Goal: Navigation & Orientation: Understand site structure

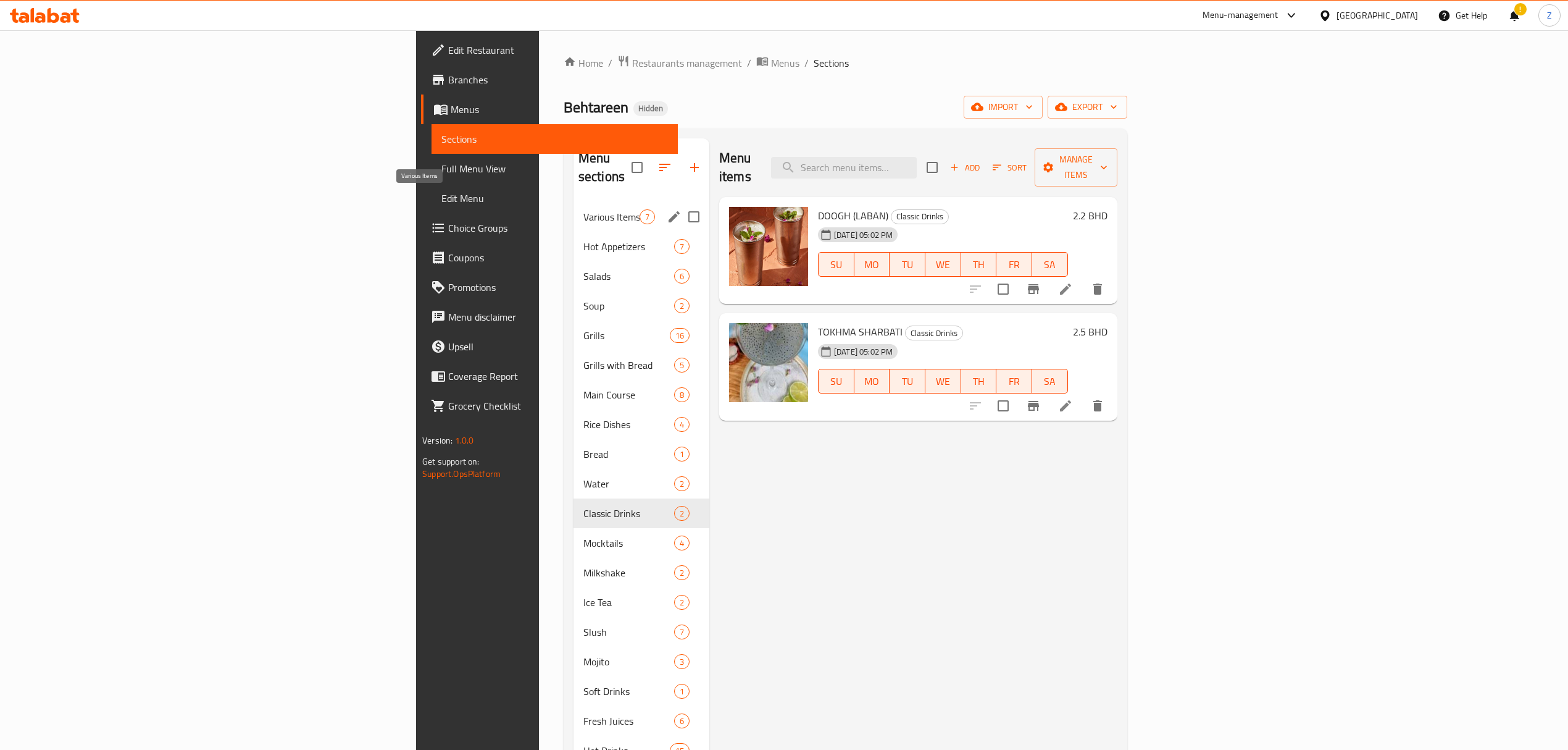
click at [584, 210] on span "Various Items" at bounding box center [611, 217] width 56 height 14
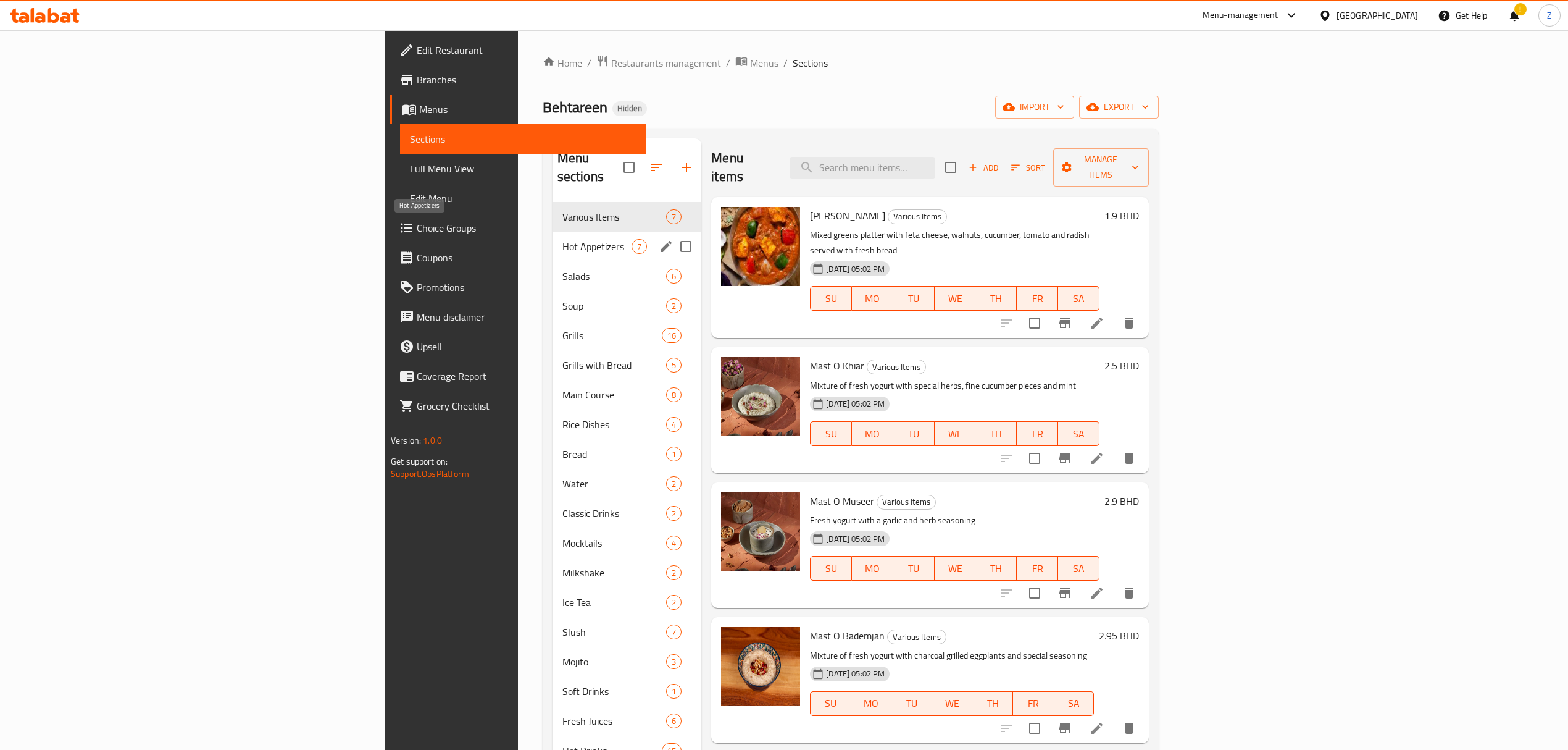
click at [563, 239] on span "Hot Appetizers" at bounding box center [597, 246] width 69 height 14
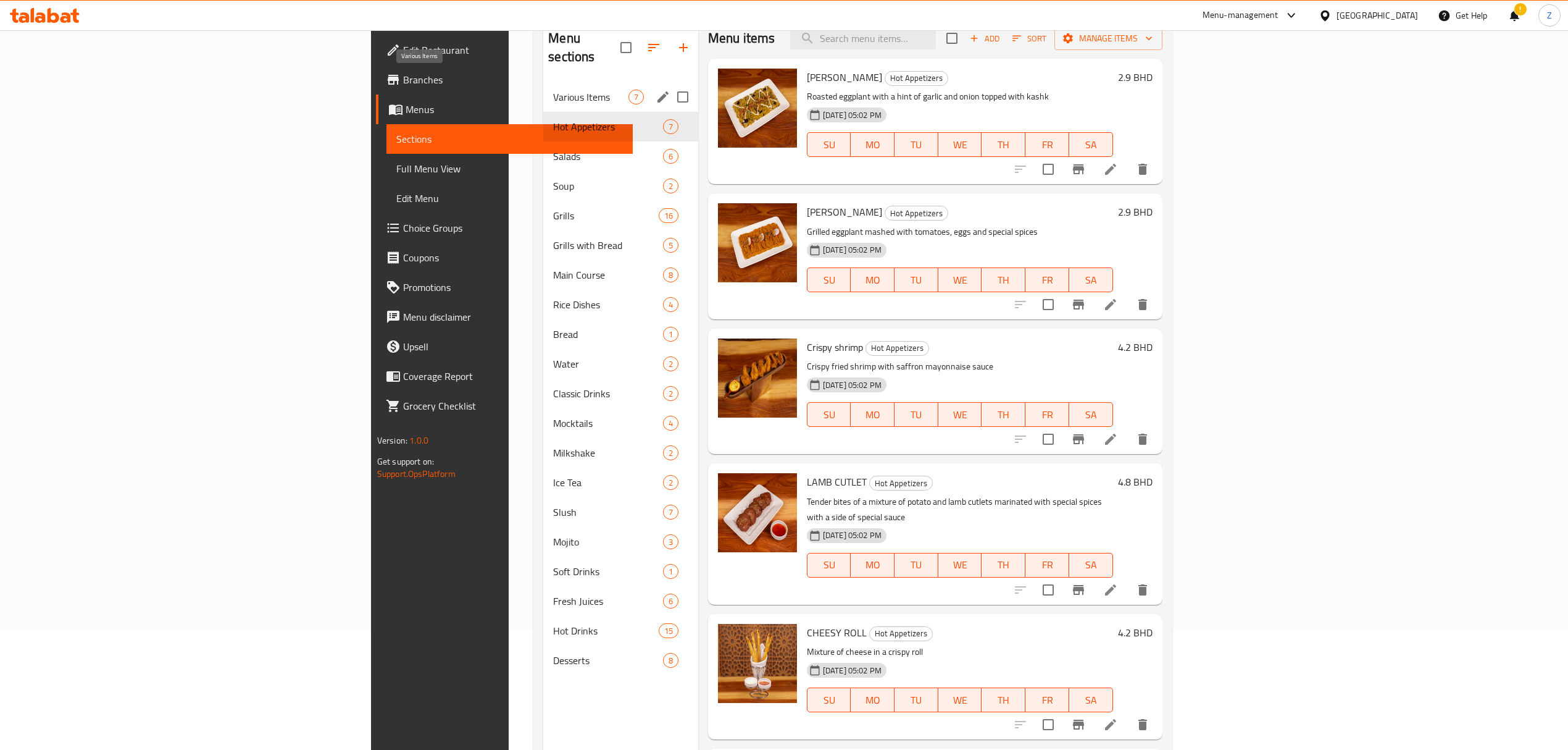
scroll to position [92, 0]
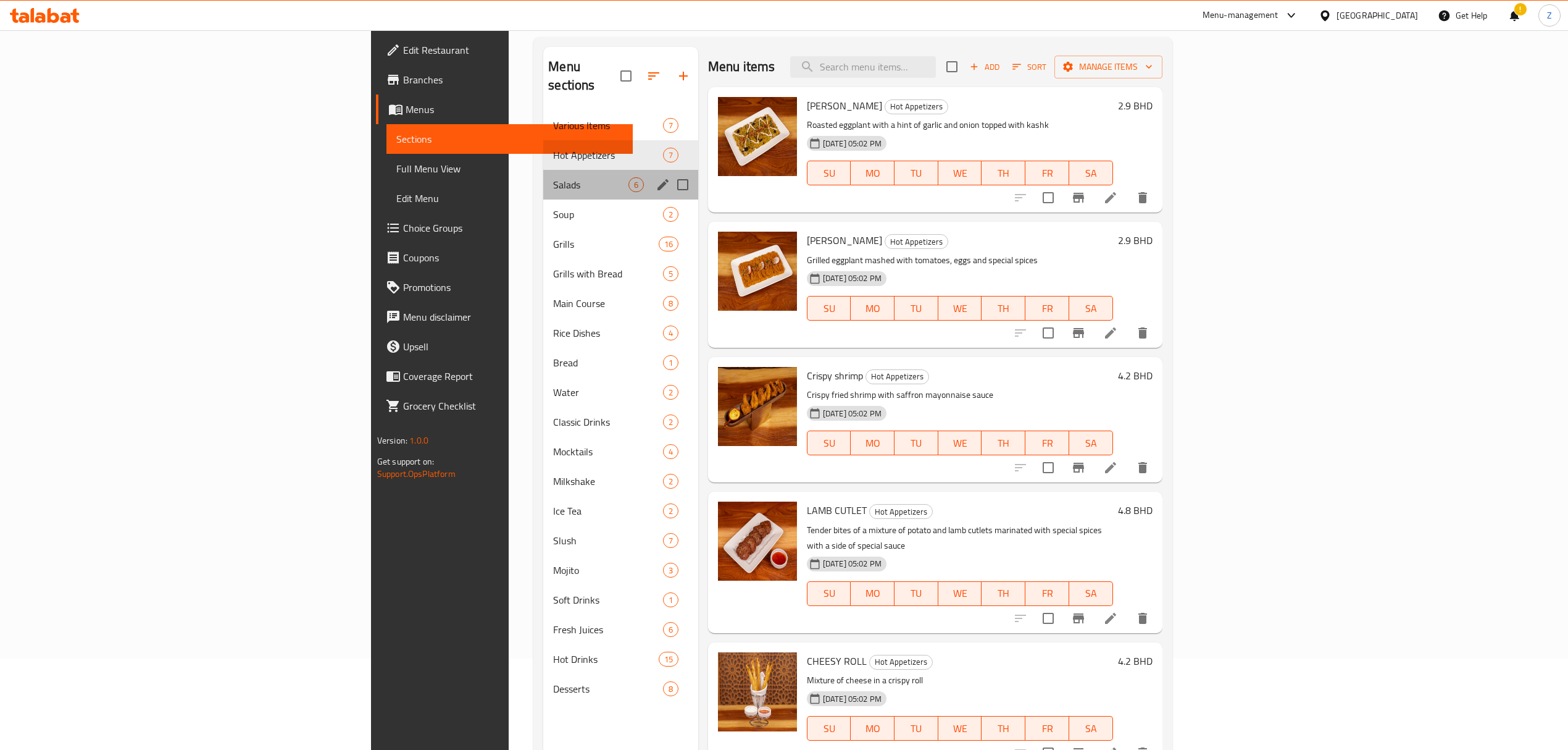
click at [543, 170] on div "Salads 6" at bounding box center [620, 184] width 155 height 30
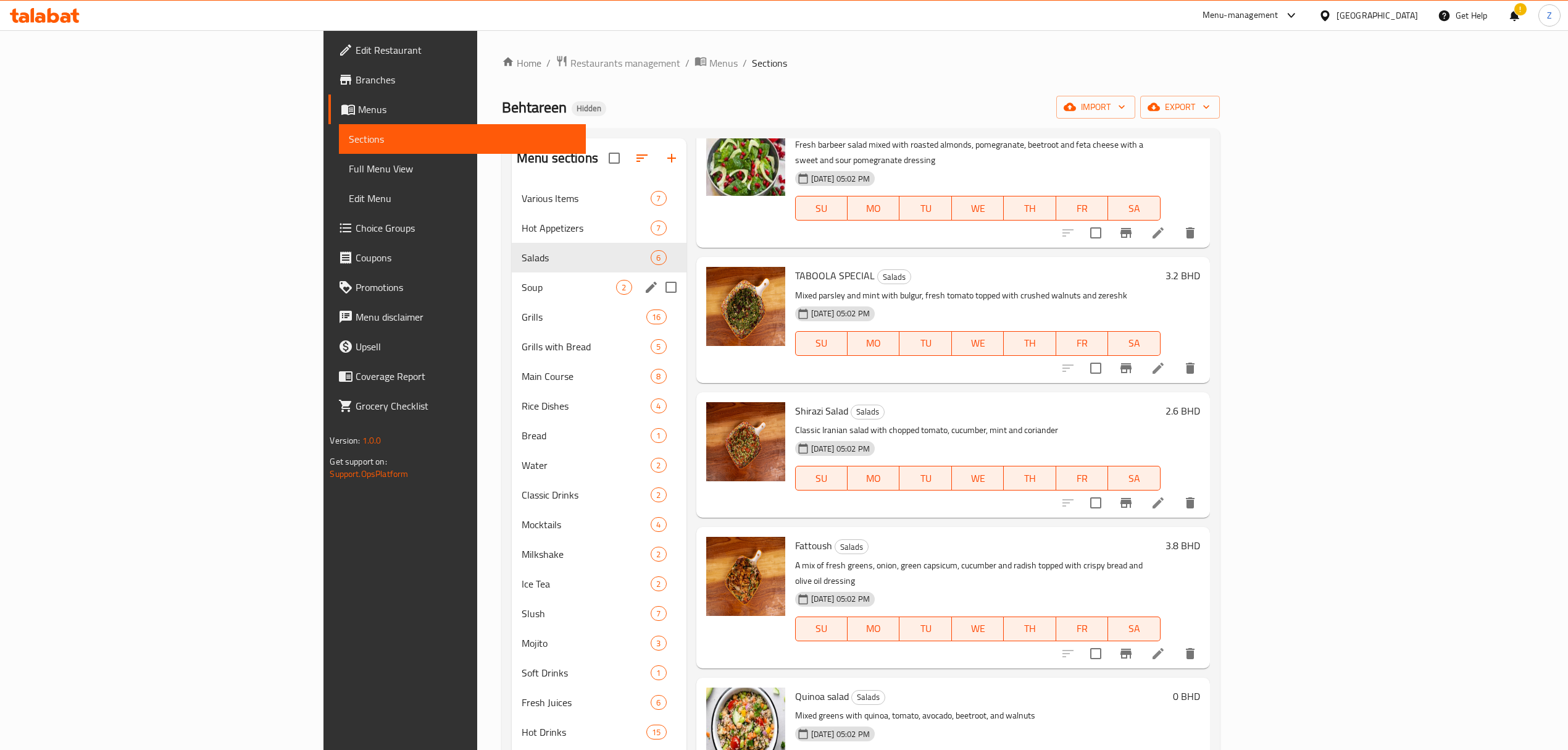
click at [512, 295] on div "Soup 2" at bounding box center [599, 287] width 174 height 30
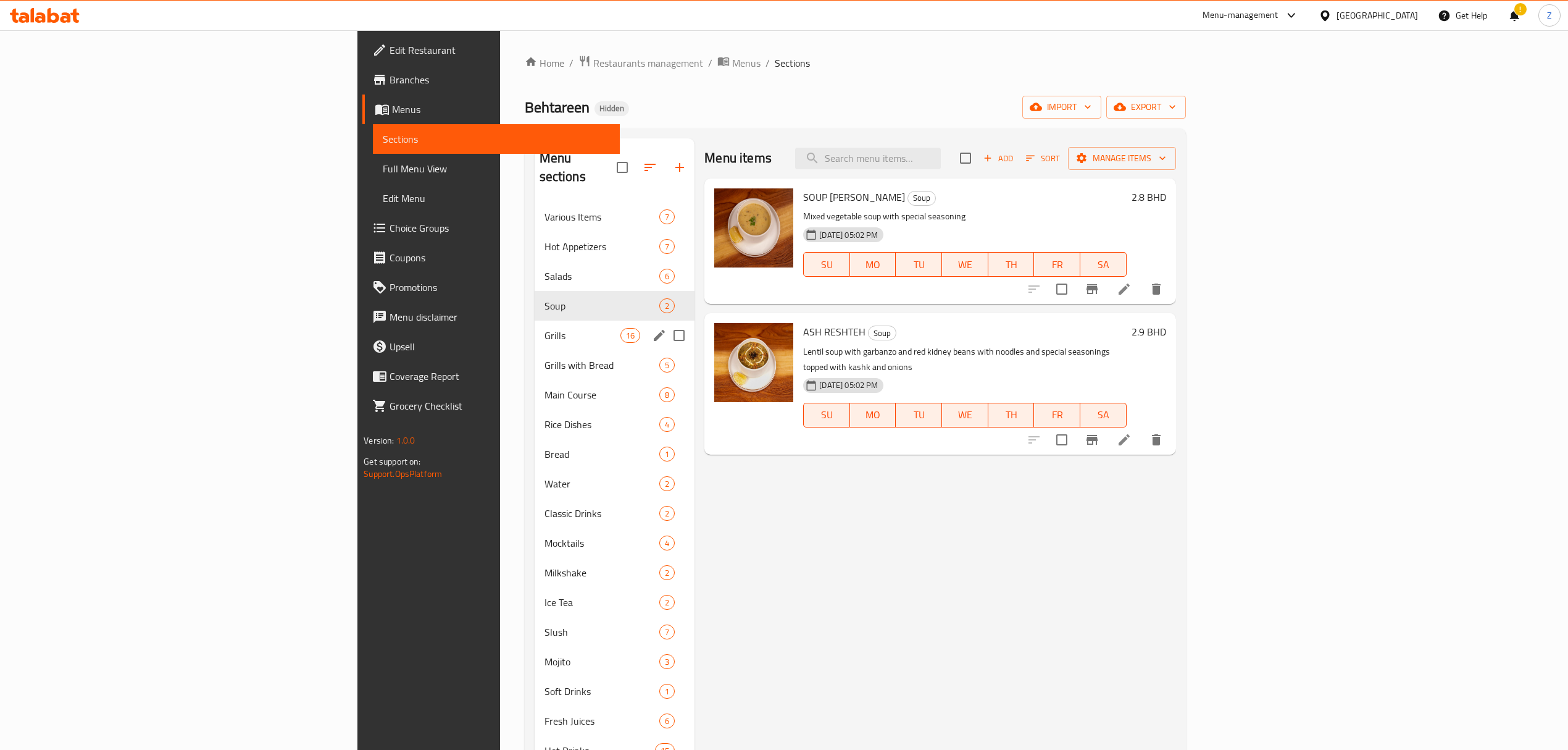
click at [545, 328] on span "Grills" at bounding box center [583, 335] width 76 height 14
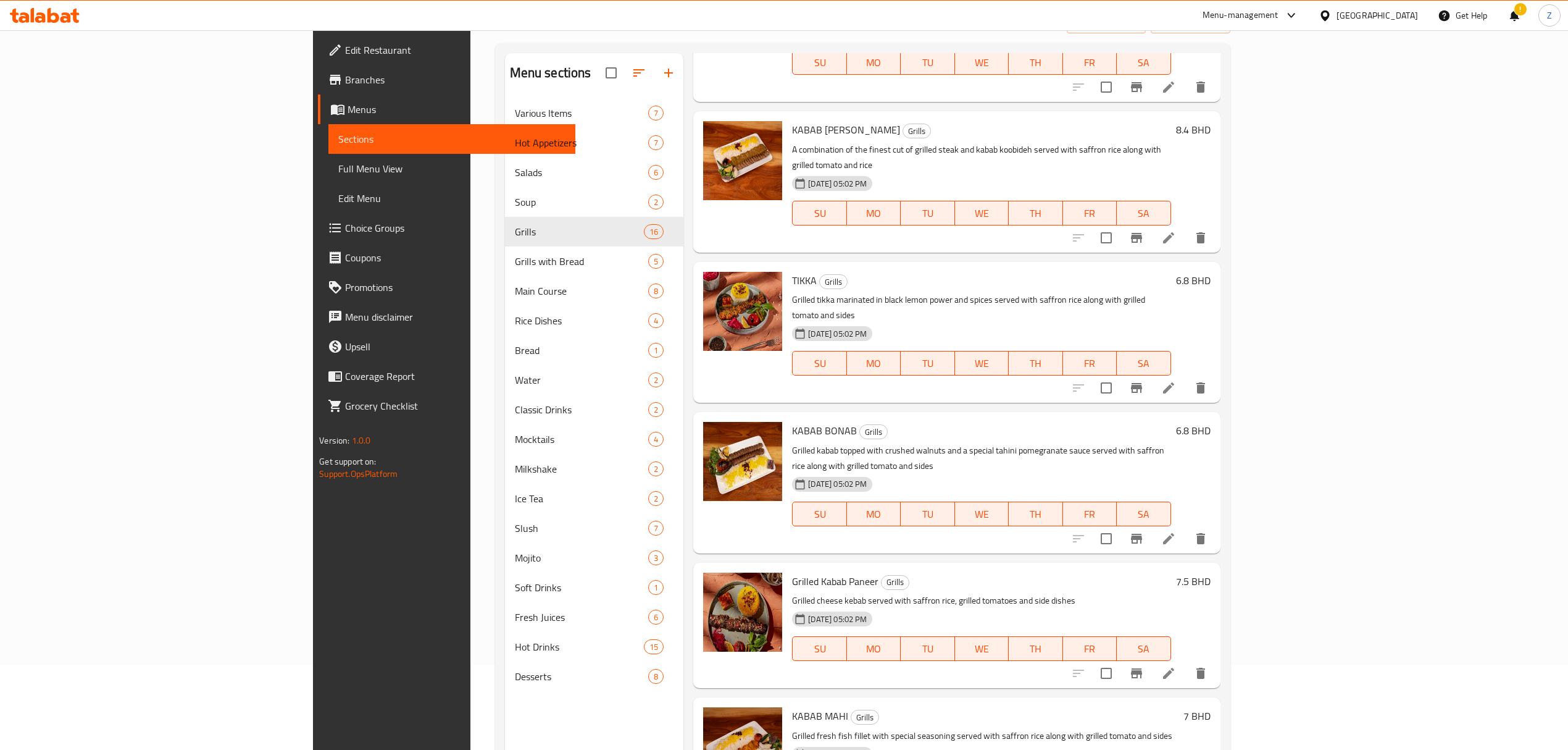
scroll to position [174, 0]
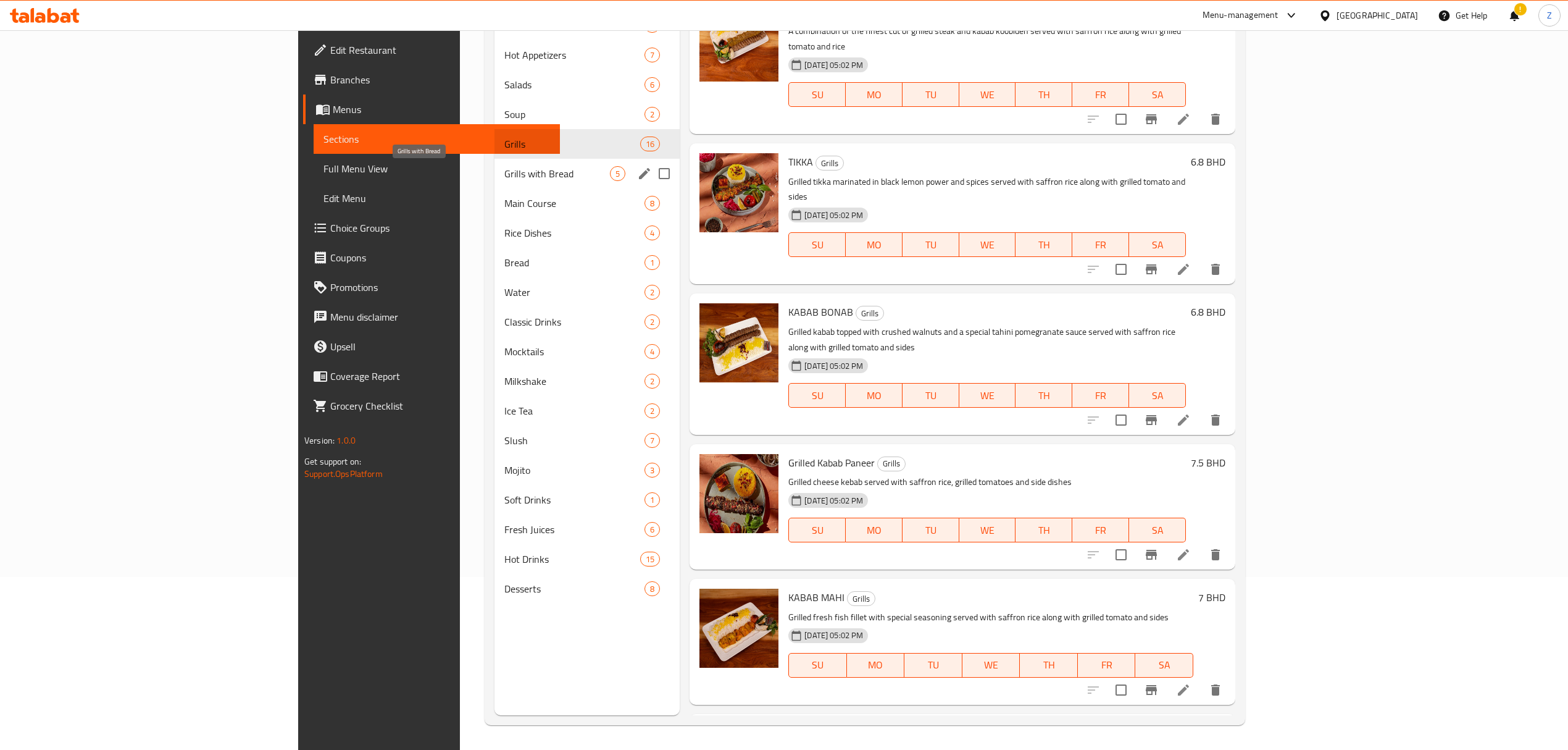
click at [504, 173] on span "Grills with Bread" at bounding box center [557, 174] width 105 height 14
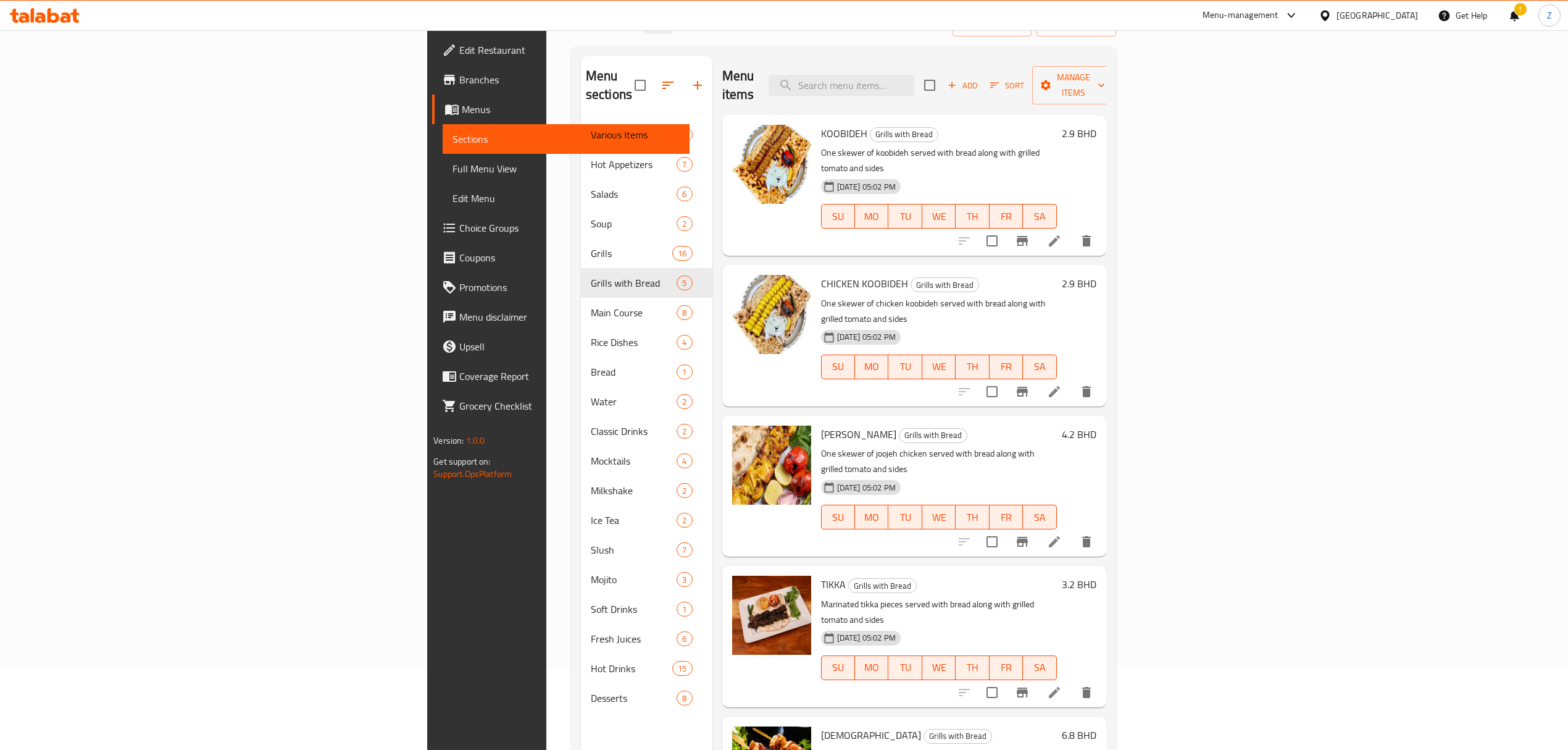
scroll to position [174, 0]
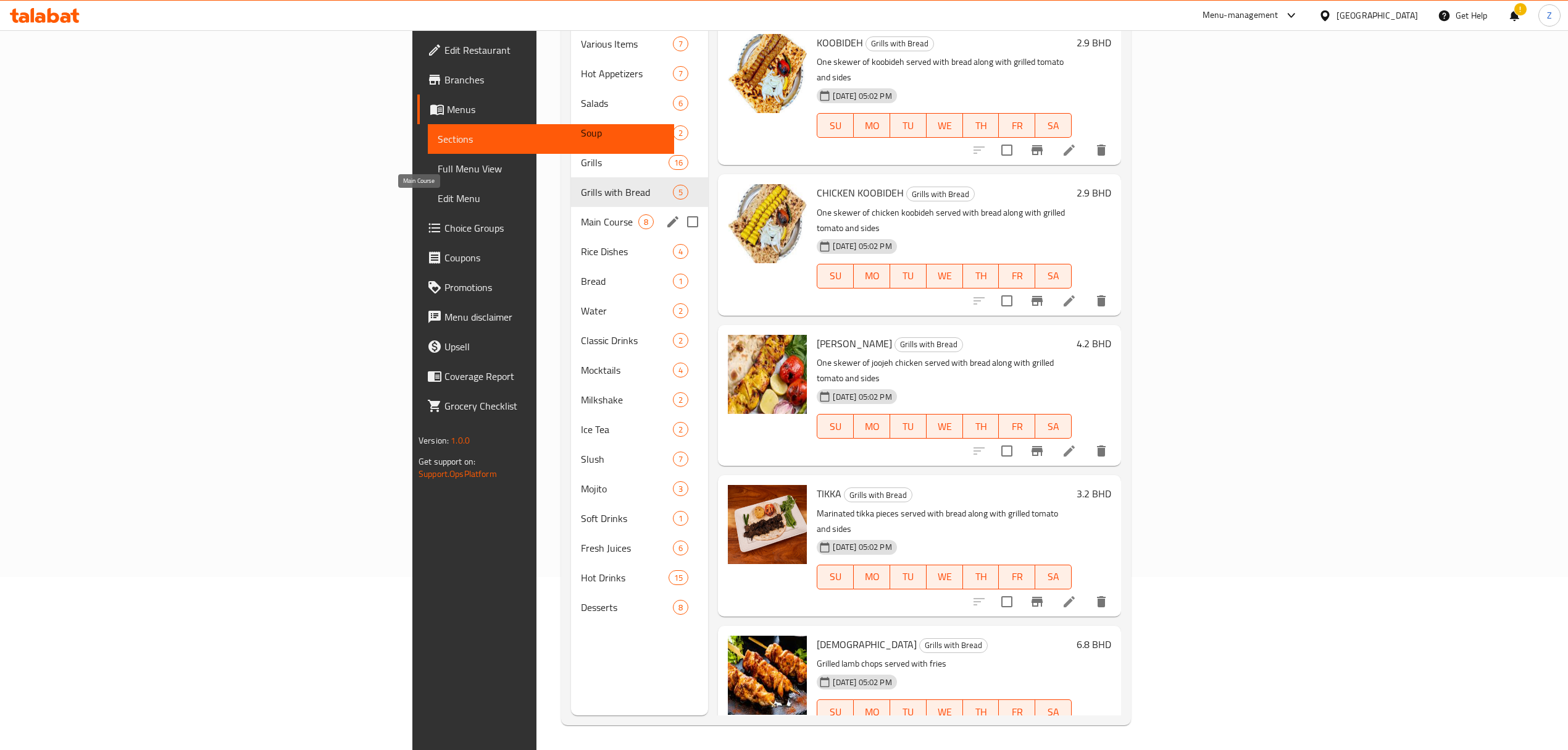
click at [581, 214] on span "Main Course" at bounding box center [610, 221] width 58 height 14
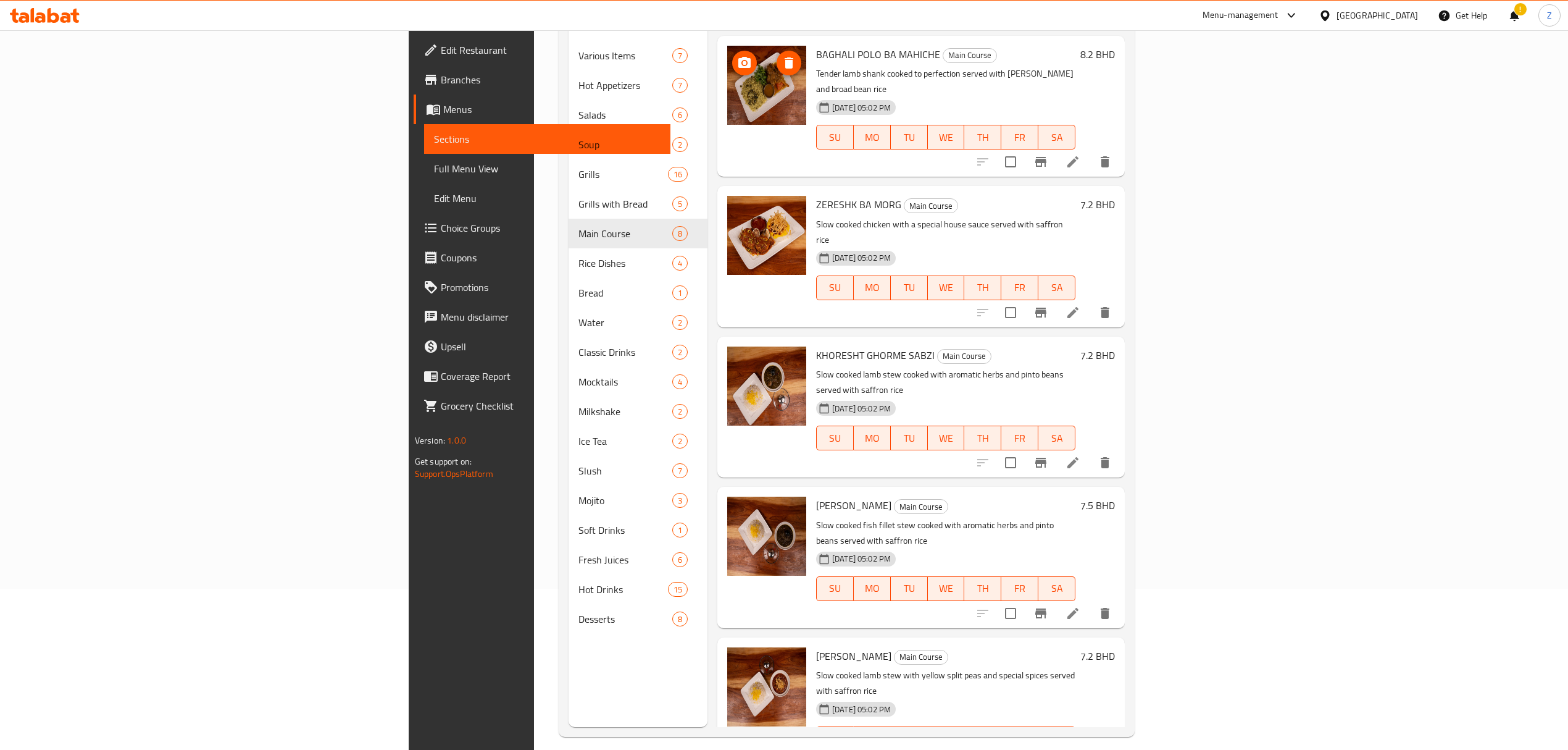
scroll to position [174, 0]
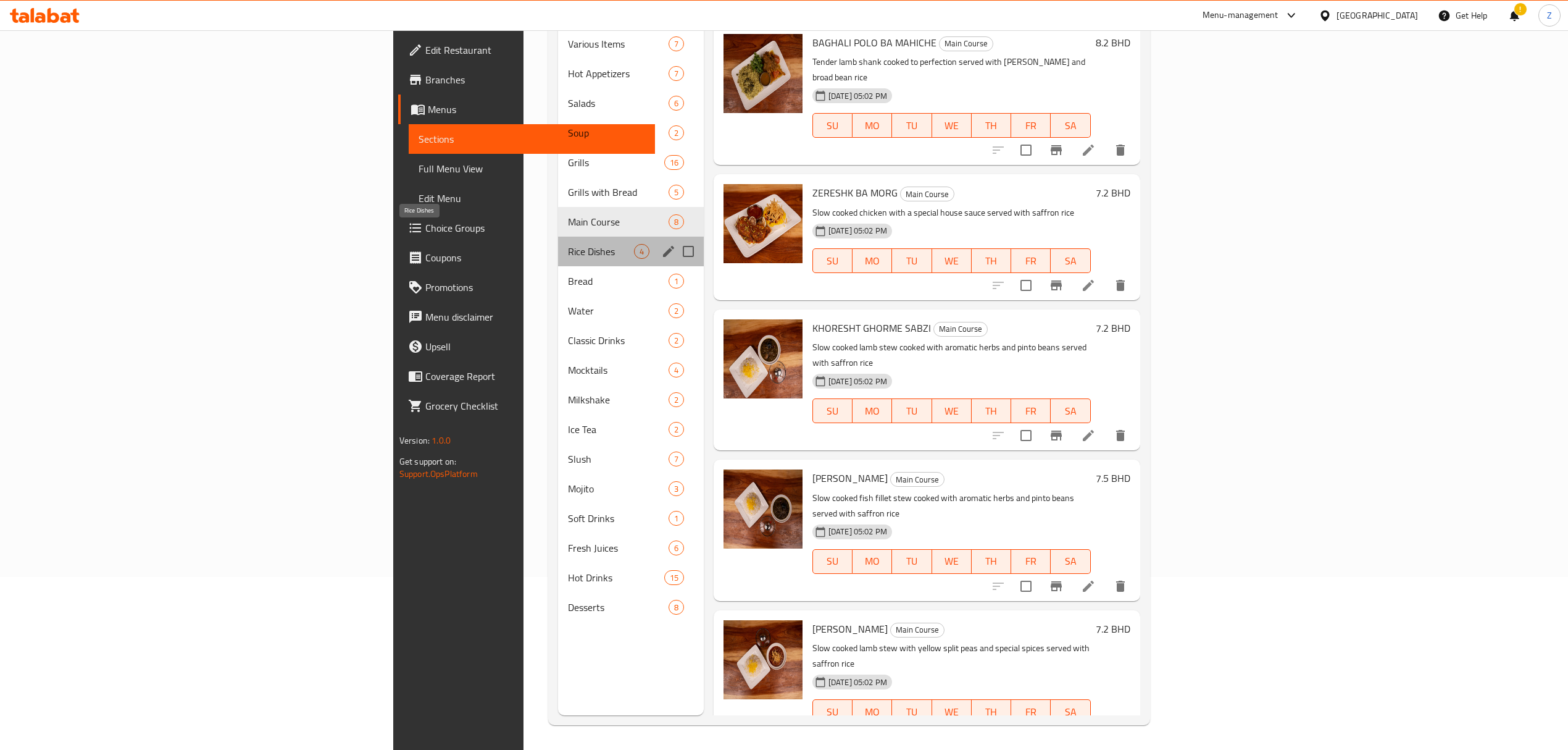
click at [568, 244] on span "Rice Dishes" at bounding box center [601, 251] width 66 height 14
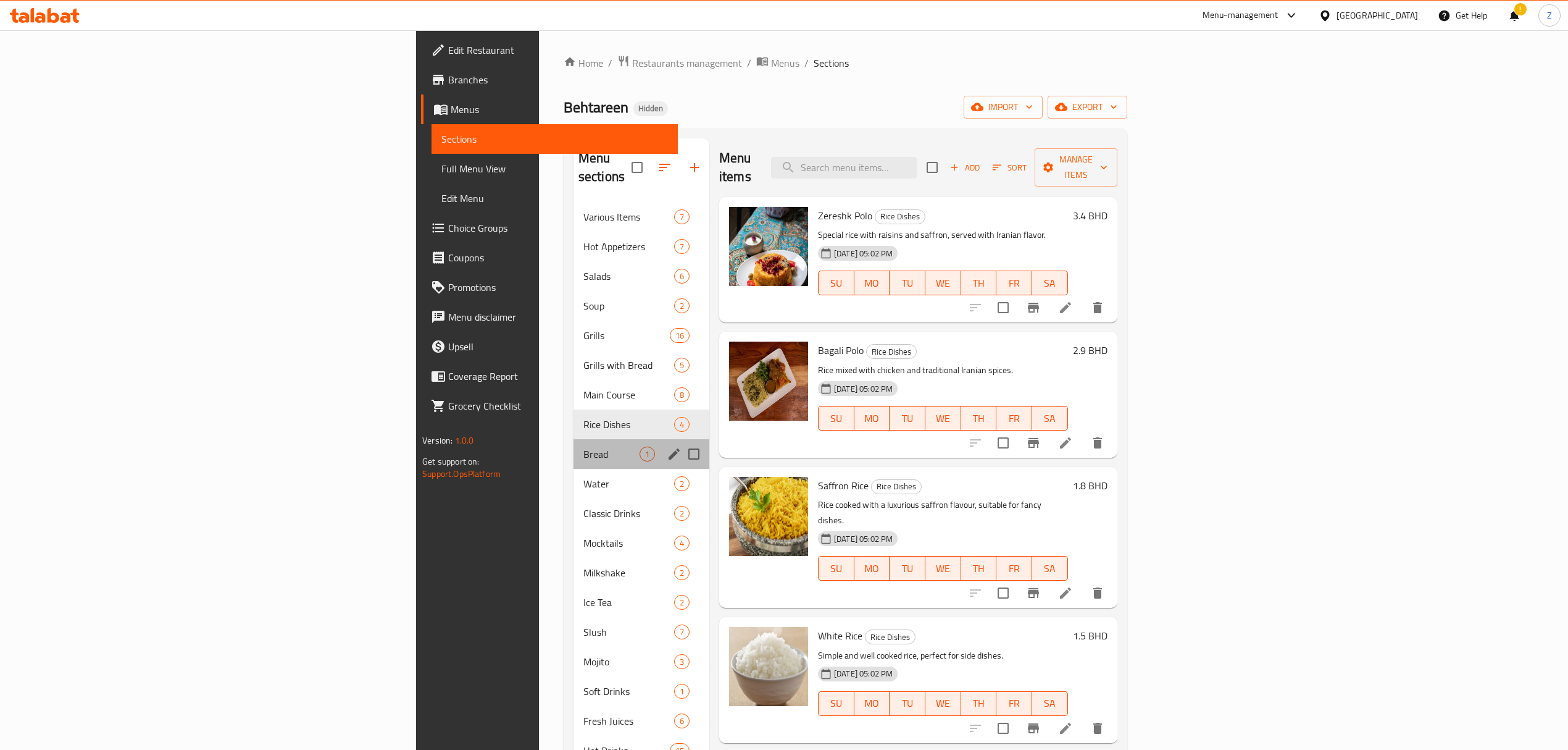
click at [574, 439] on div "Bread 1" at bounding box center [641, 453] width 136 height 30
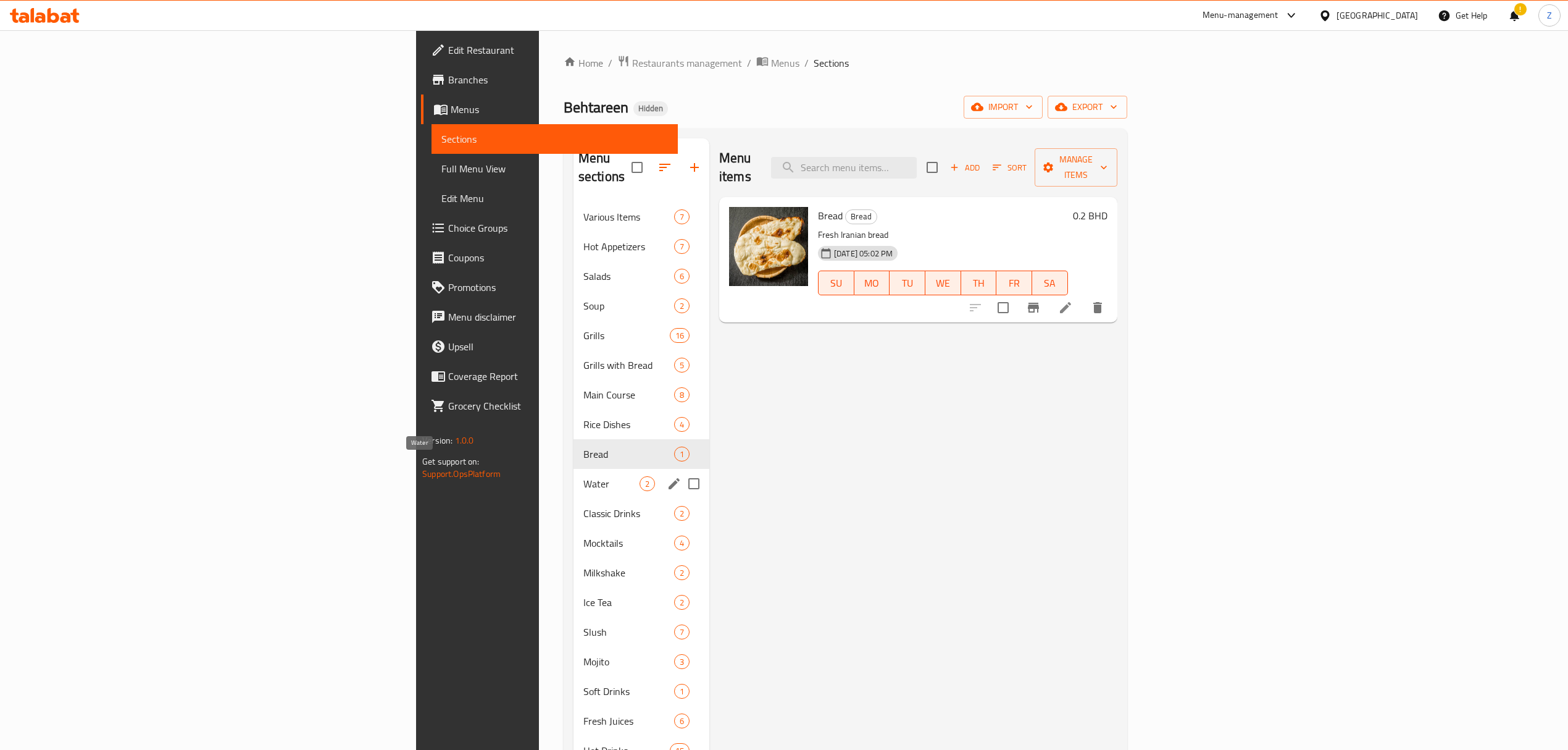
click at [584, 476] on span "Water" at bounding box center [611, 483] width 56 height 14
